Goal: Check status: Check status

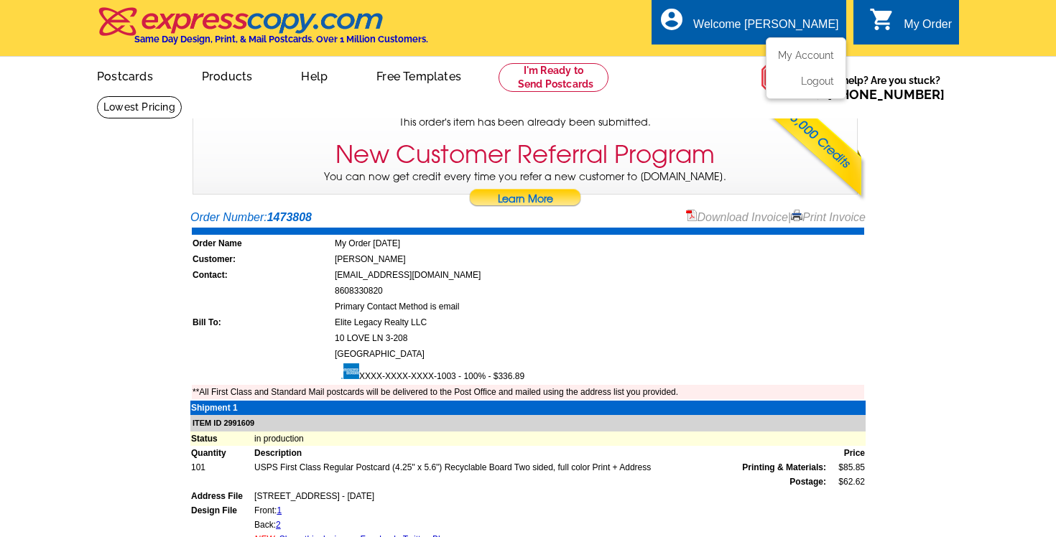
scroll to position [19, 0]
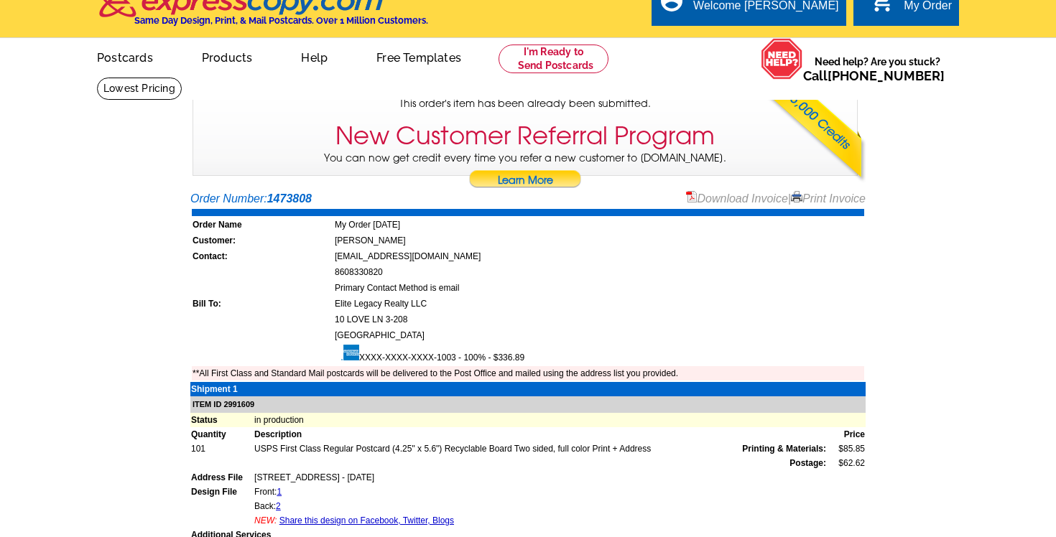
click at [912, 8] on div "My Order" at bounding box center [928, 9] width 48 height 20
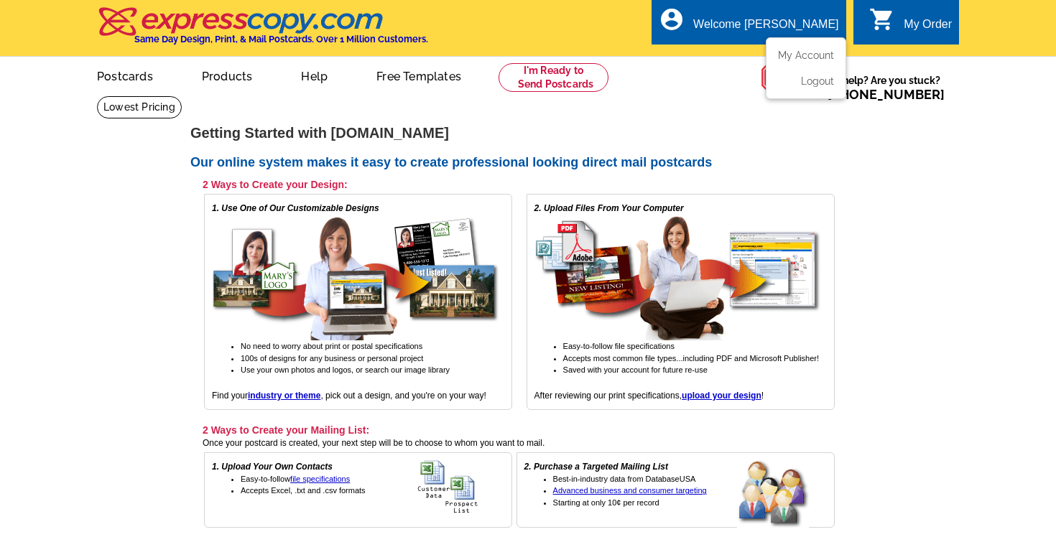
click at [805, 18] on div "Welcome [PERSON_NAME]" at bounding box center [765, 28] width 145 height 20
click at [800, 52] on link "My Account" at bounding box center [803, 55] width 62 height 13
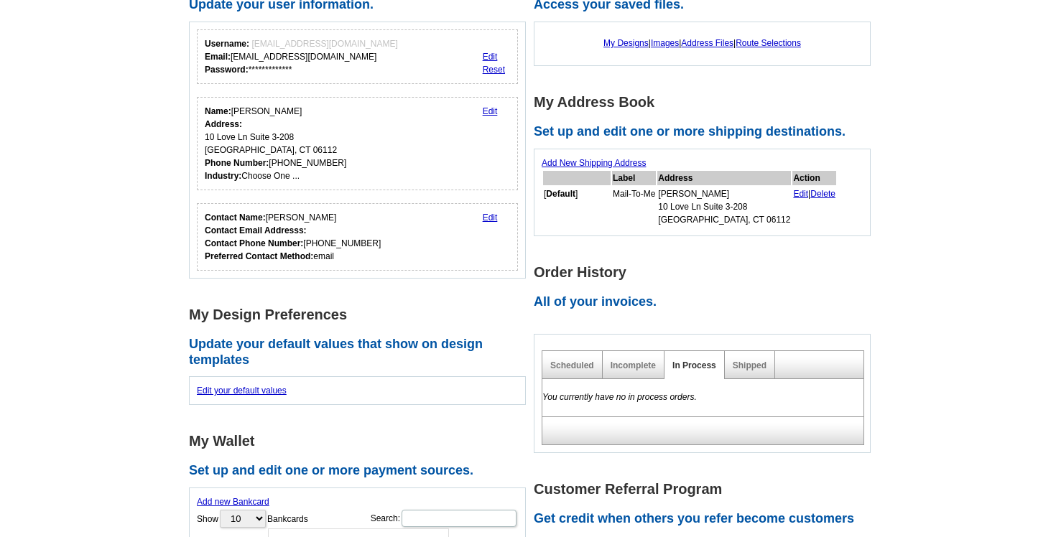
scroll to position [142, 0]
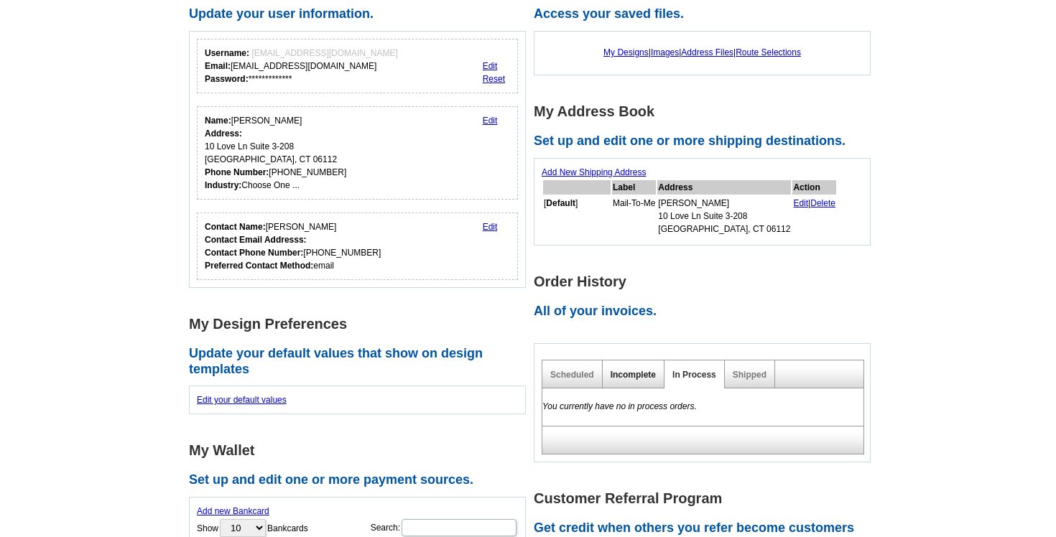
click at [642, 379] on link "Incomplete" at bounding box center [633, 375] width 45 height 10
click at [746, 375] on link "Shipped" at bounding box center [750, 375] width 34 height 10
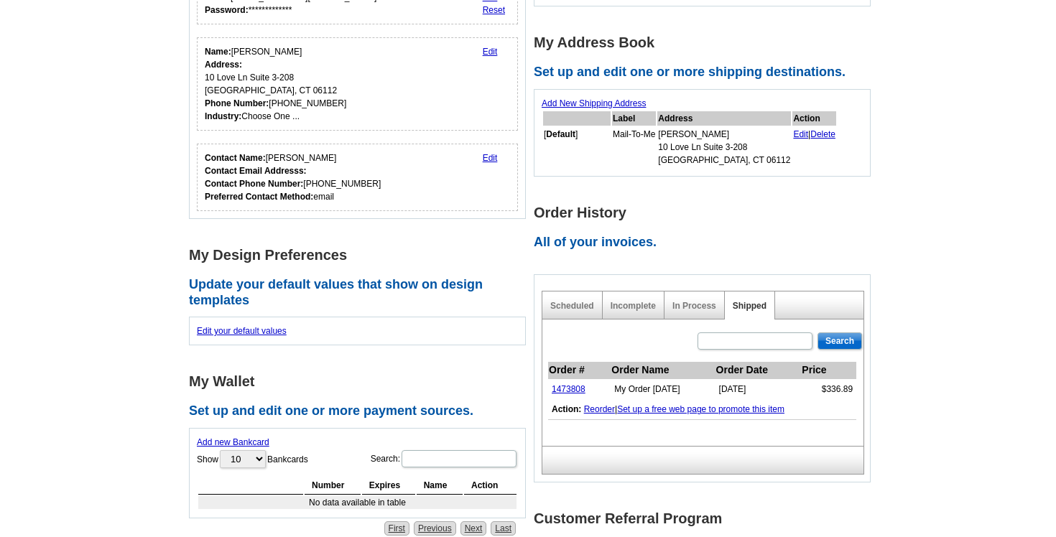
scroll to position [225, 0]
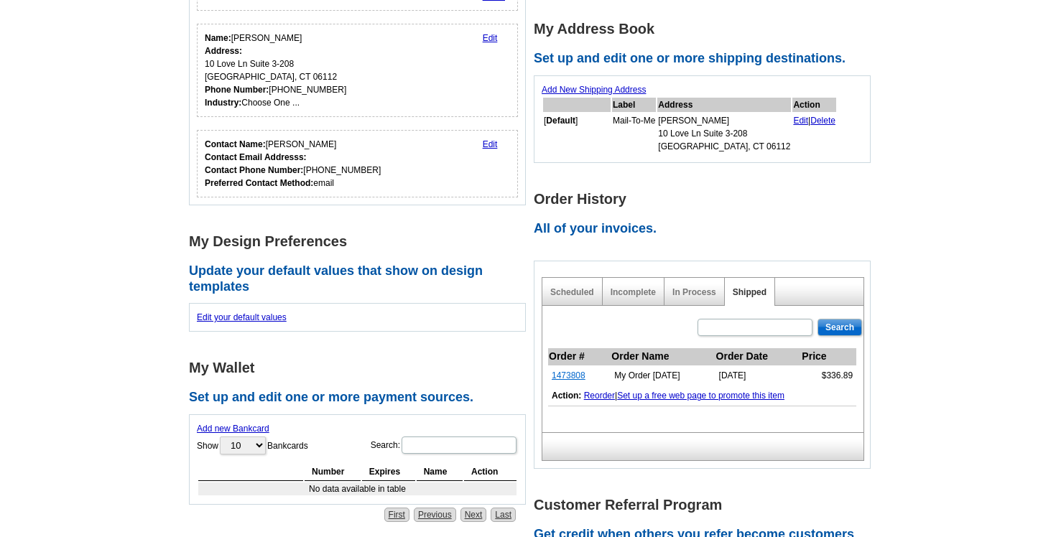
click at [575, 377] on link "1473808" at bounding box center [569, 376] width 34 height 10
